Goal: Use online tool/utility: Utilize a website feature to perform a specific function

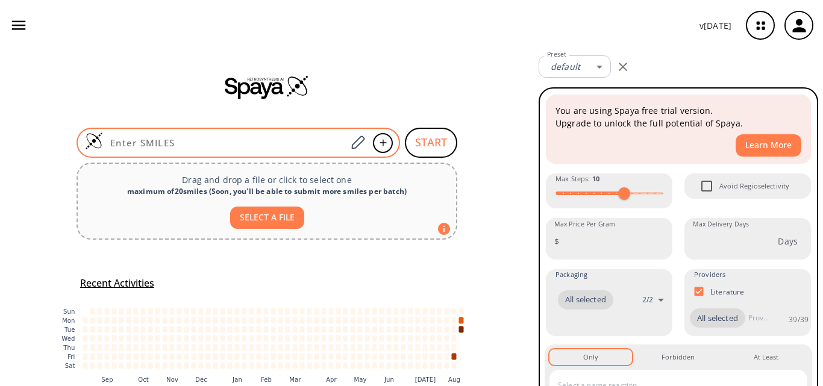
click at [241, 143] on input at bounding box center [225, 143] width 244 height 12
paste input "ClC1=C2C(ON=C2)=NC(Cl)=N1"
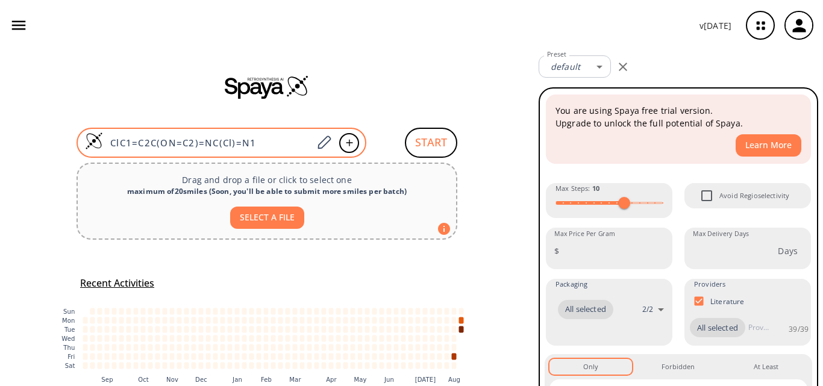
type input "ClC1=C2C(ON=C2)=NC(Cl)=N1"
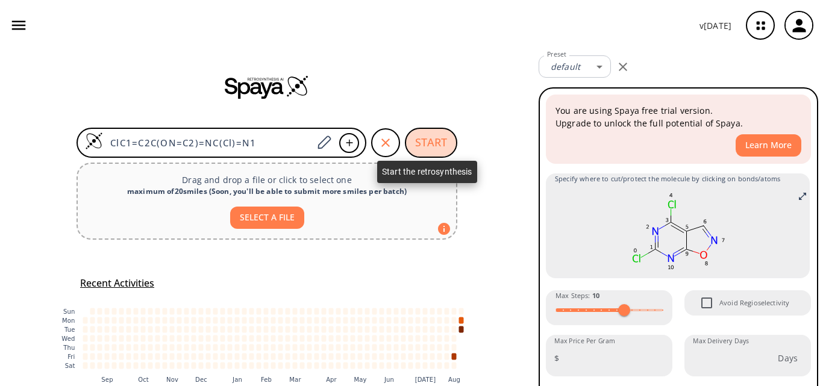
click at [430, 148] on button "START" at bounding box center [431, 143] width 52 height 30
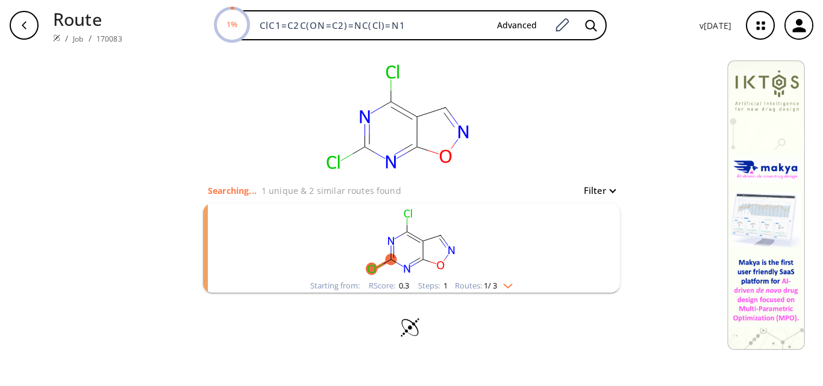
click at [482, 239] on rect "clusters" at bounding box center [411, 241] width 313 height 75
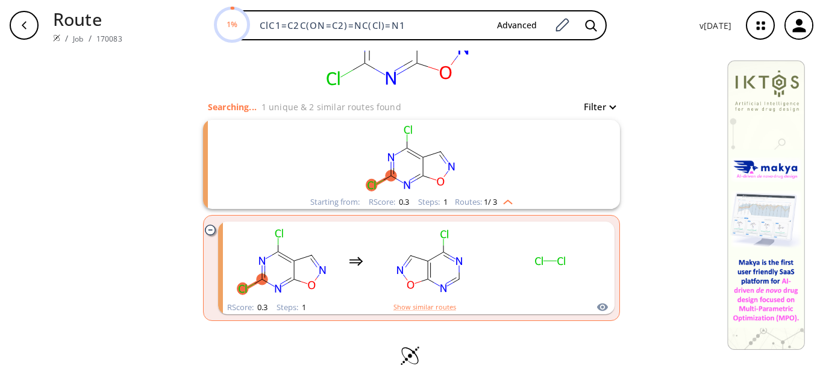
scroll to position [85, 0]
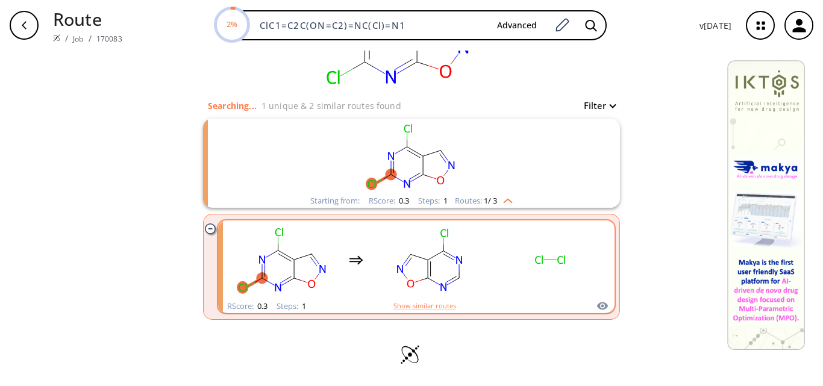
click at [481, 260] on div "clusters" at bounding box center [416, 260] width 376 height 79
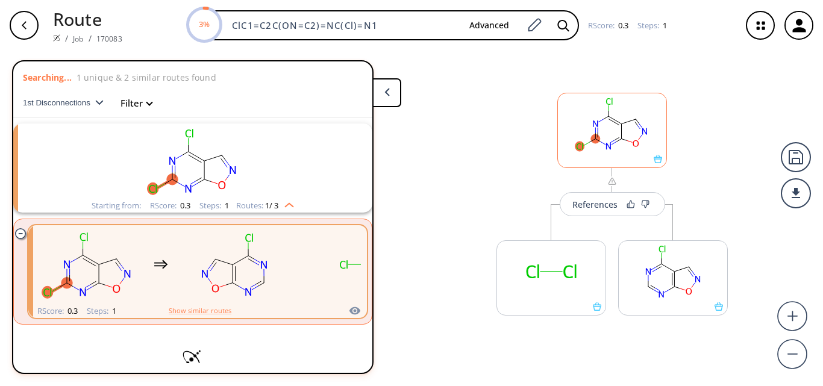
click at [659, 166] on div at bounding box center [613, 130] width 110 height 75
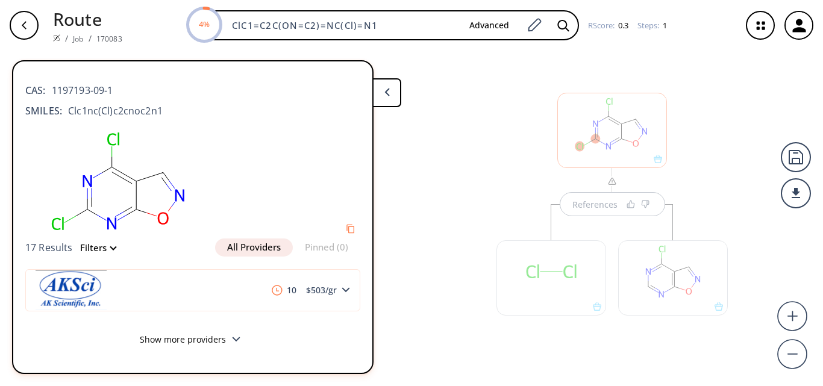
click at [213, 335] on button "Show more providers" at bounding box center [192, 341] width 335 height 28
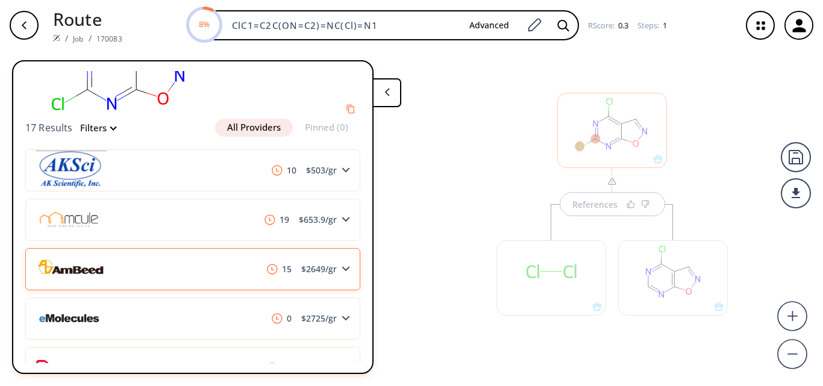
scroll to position [87, 0]
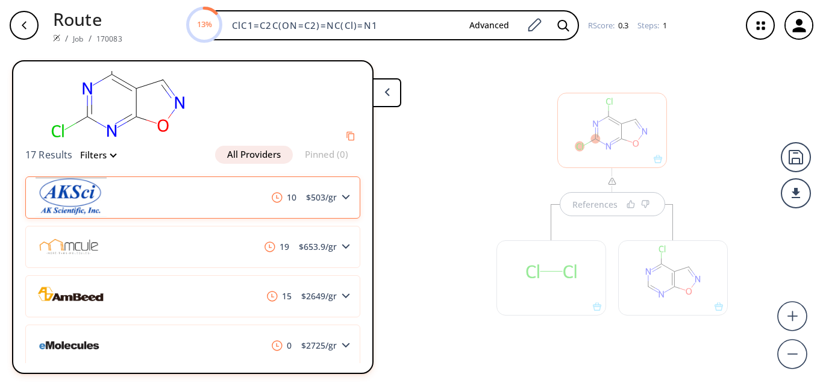
click at [101, 187] on img at bounding box center [71, 197] width 71 height 39
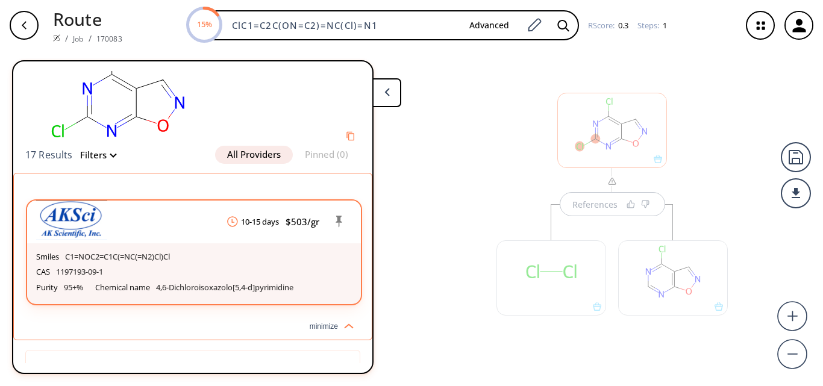
click at [268, 221] on span "10-15 days" at bounding box center [253, 221] width 59 height 11
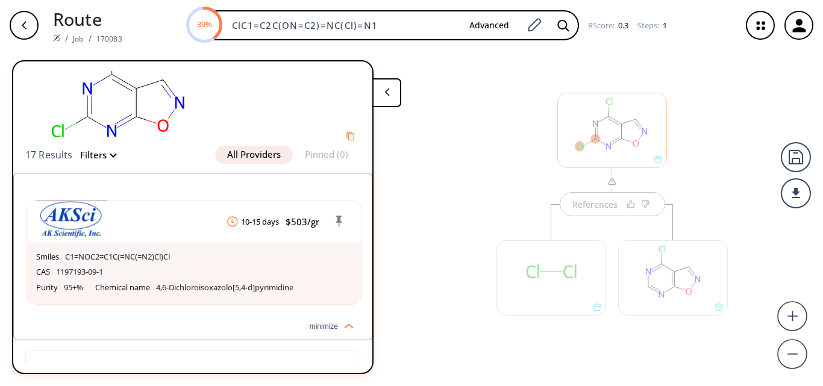
click at [394, 102] on button at bounding box center [387, 92] width 29 height 29
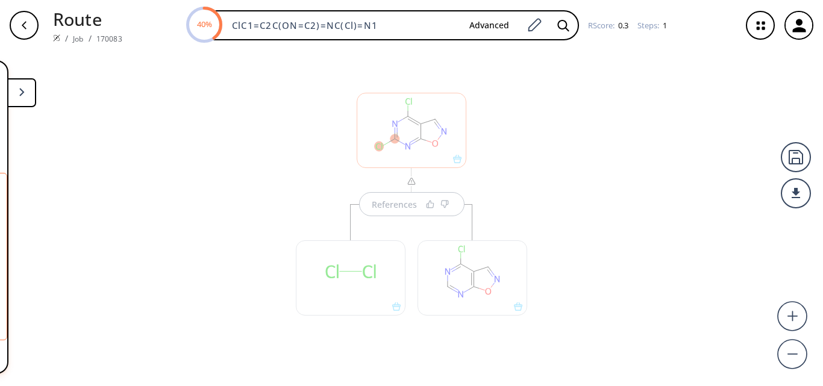
click at [515, 309] on div at bounding box center [473, 278] width 110 height 75
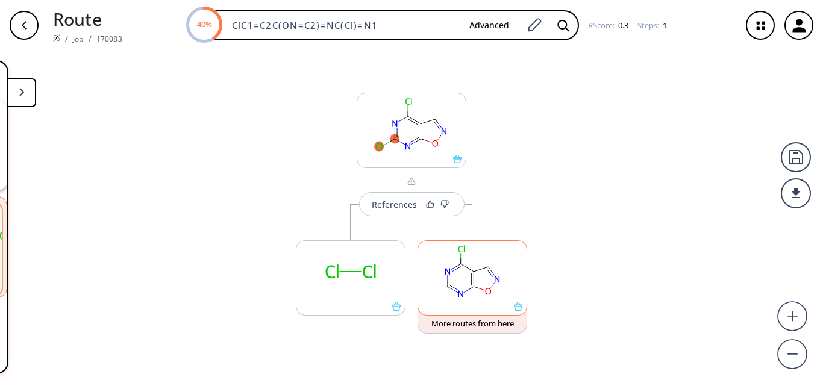
scroll to position [0, 0]
click at [519, 310] on icon at bounding box center [518, 307] width 8 height 8
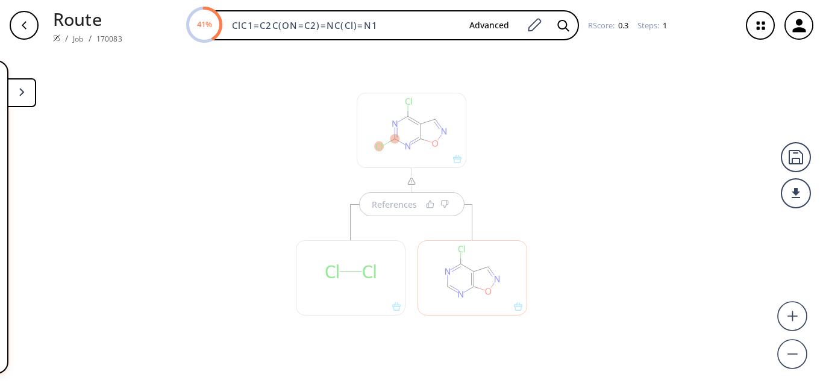
drag, startPoint x: 172, startPoint y: 193, endPoint x: 342, endPoint y: 193, distance: 170.0
click at [342, 193] on div "References" at bounding box center [411, 214] width 823 height 326
click at [25, 93] on button at bounding box center [21, 92] width 29 height 29
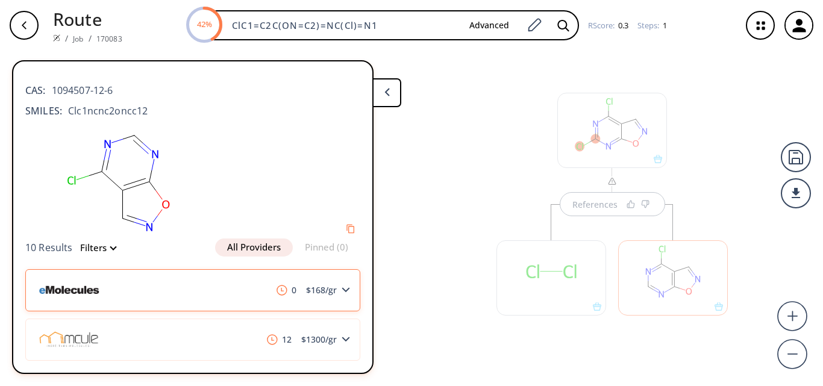
scroll to position [13, 0]
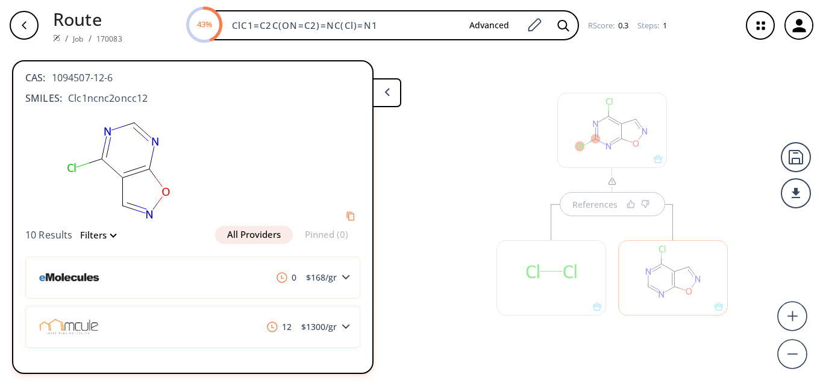
click at [259, 237] on button "All Providers" at bounding box center [254, 235] width 78 height 18
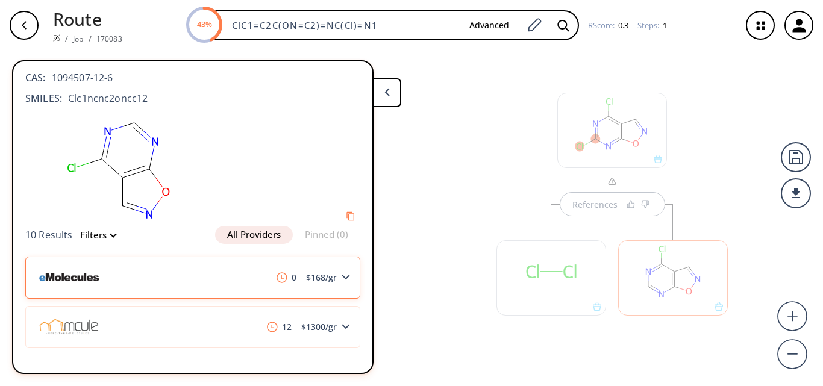
click at [172, 274] on div "0 $ 168 /gr" at bounding box center [192, 278] width 335 height 42
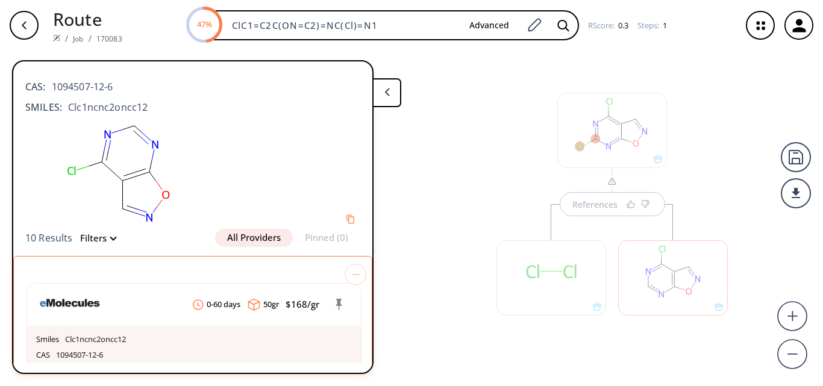
scroll to position [0, 0]
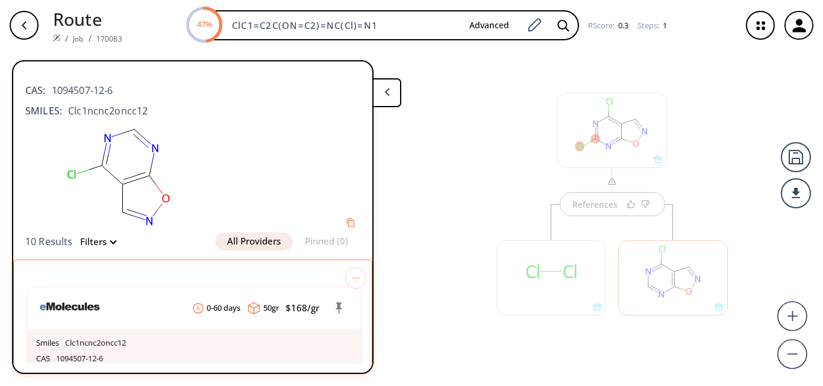
click at [230, 243] on button "All Providers" at bounding box center [254, 242] width 78 height 18
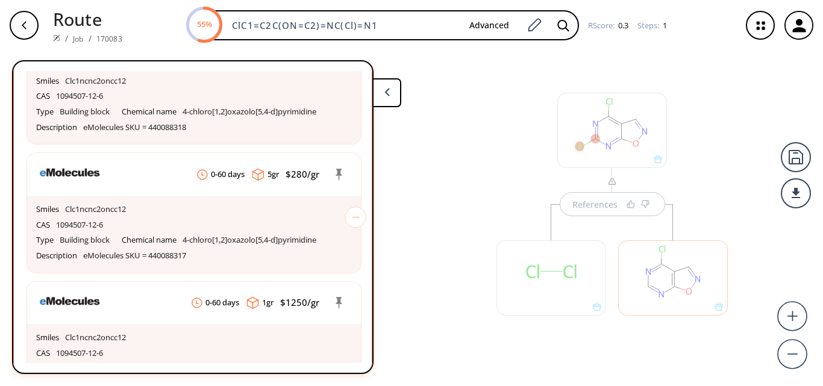
scroll to position [603, 0]
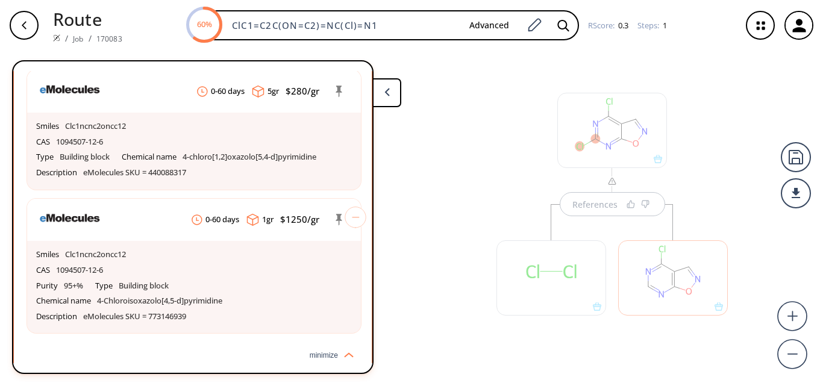
click at [392, 96] on button at bounding box center [387, 92] width 29 height 29
